Goal: Task Accomplishment & Management: Manage account settings

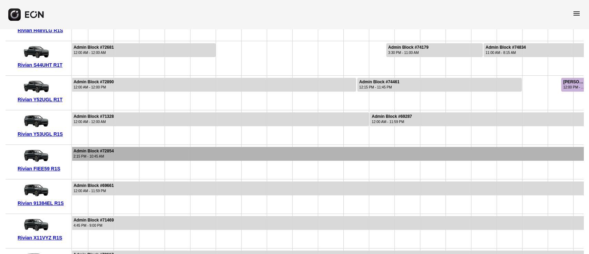
scroll to position [276, 0]
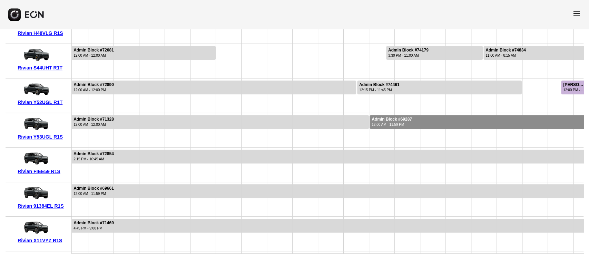
click at [377, 122] on div "12:00 AM - 11:59 PM" at bounding box center [392, 124] width 40 height 5
click at [382, 125] on div "12:00 AM - 11:59 PM" at bounding box center [392, 124] width 40 height 5
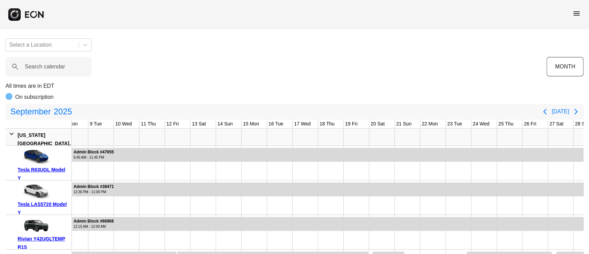
scroll to position [0, 0]
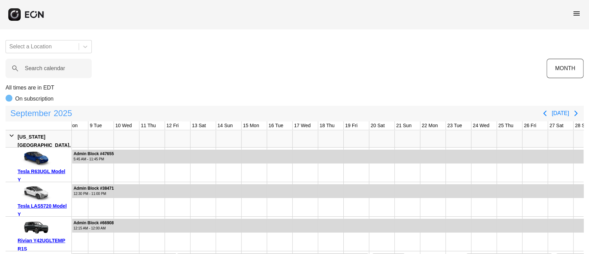
click at [39, 115] on span "September" at bounding box center [30, 113] width 43 height 14
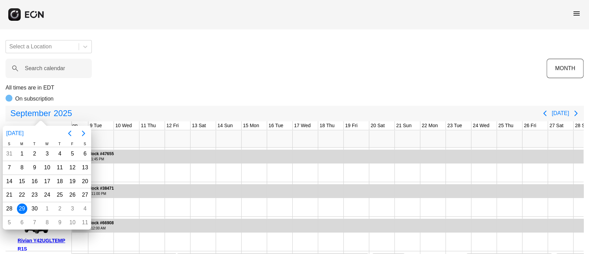
click at [22, 211] on div "29" at bounding box center [22, 208] width 10 height 10
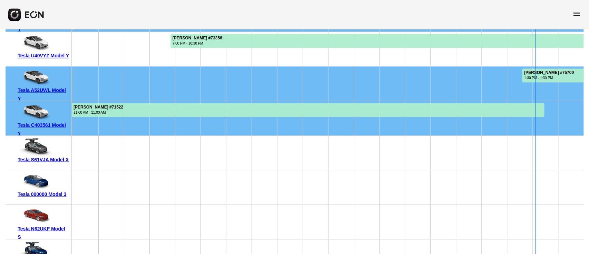
scroll to position [4323, 0]
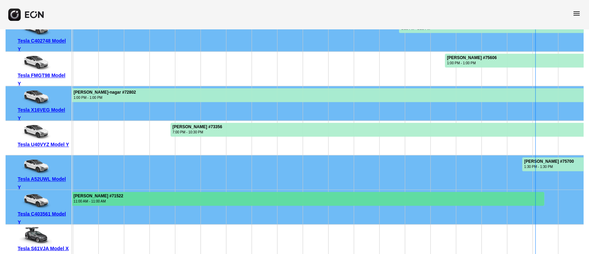
click at [395, 196] on div at bounding box center [225, 199] width 638 height 14
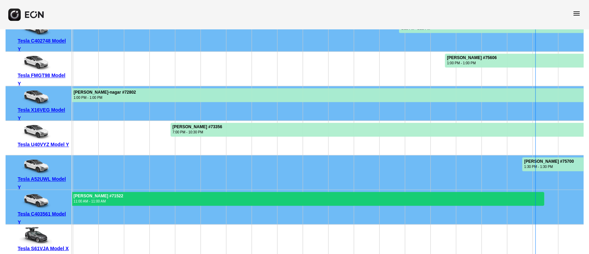
click at [395, 196] on div at bounding box center [225, 199] width 638 height 14
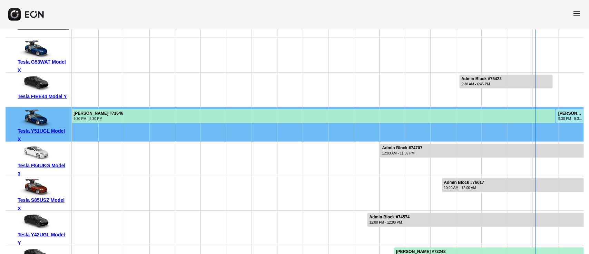
scroll to position [1287, 0]
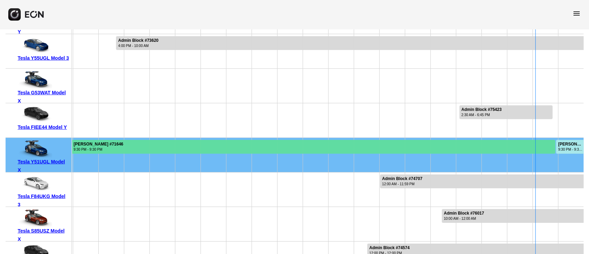
click at [551, 145] on div at bounding box center [186, 147] width 737 height 14
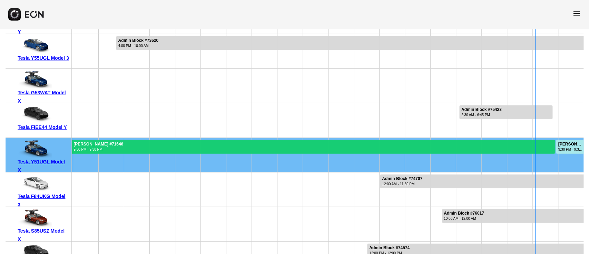
click at [551, 145] on div at bounding box center [186, 147] width 737 height 14
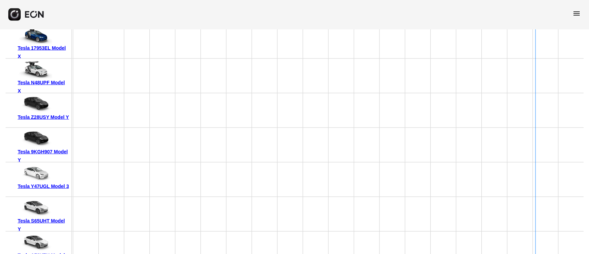
scroll to position [4646, 0]
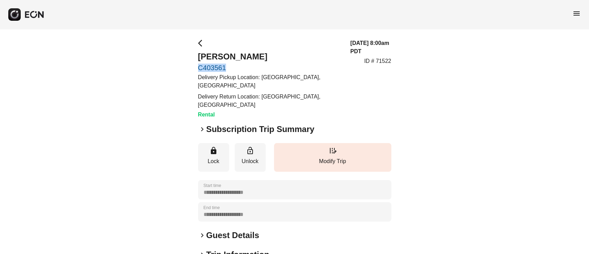
drag, startPoint x: 193, startPoint y: 65, endPoint x: 228, endPoint y: 69, distance: 35.4
click at [228, 69] on div "**********" at bounding box center [294, 200] width 589 height 343
copy link "C403561"
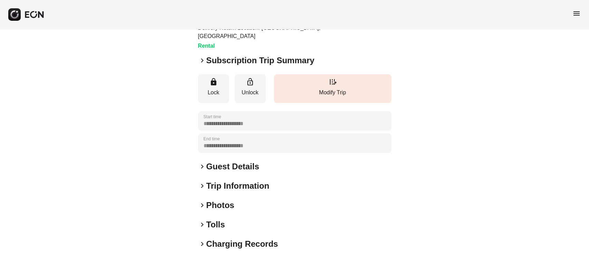
scroll to position [118, 0]
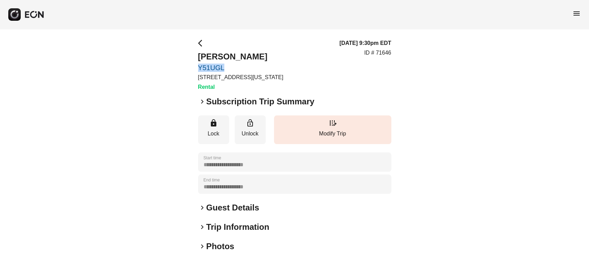
drag, startPoint x: 186, startPoint y: 70, endPoint x: 236, endPoint y: 66, distance: 50.9
click at [236, 66] on div "**********" at bounding box center [294, 186] width 589 height 315
copy link "Y51UGL"
